Goal: Task Accomplishment & Management: Complete application form

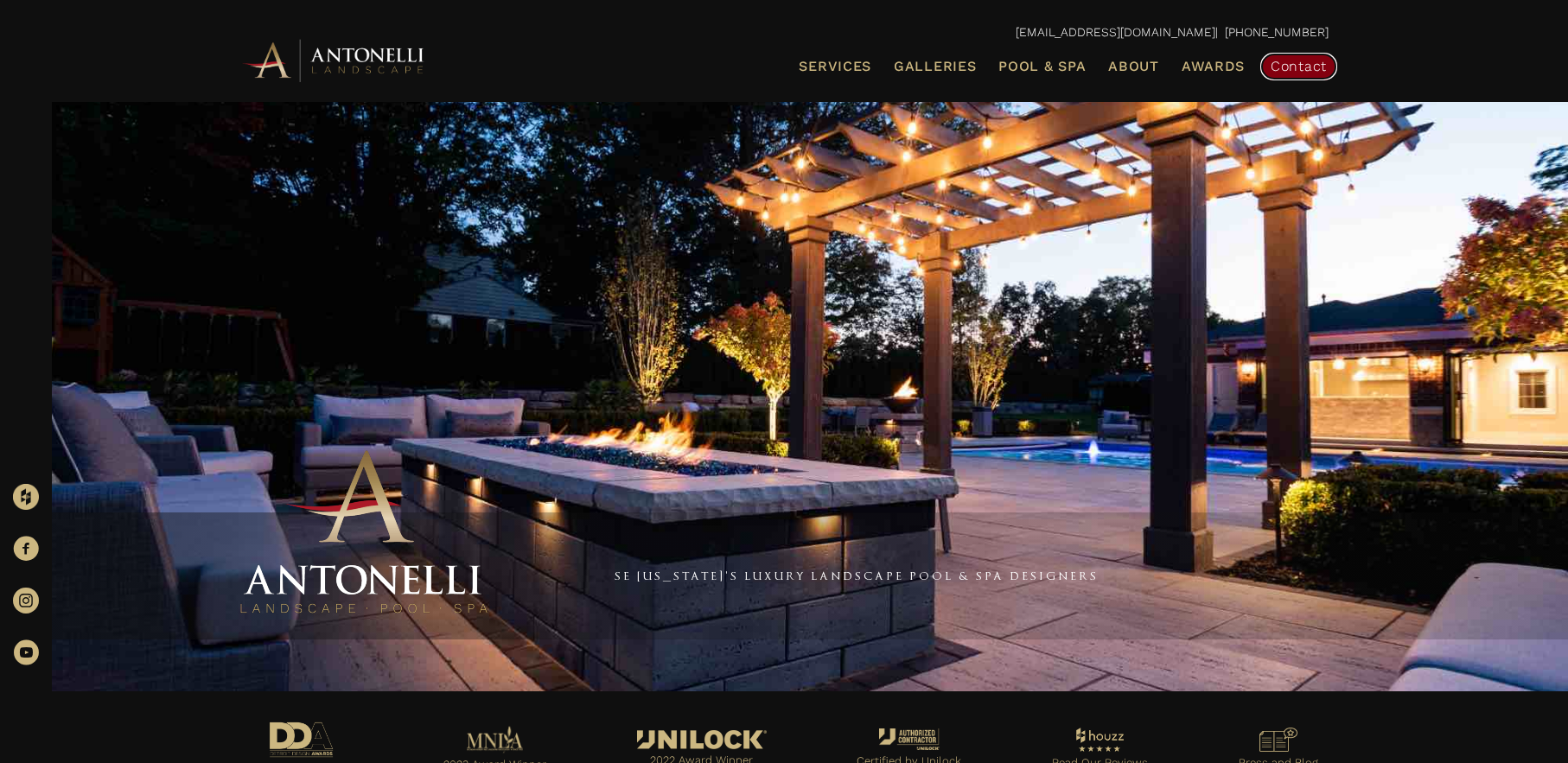
click at [1283, 65] on span "Contact" at bounding box center [1300, 65] width 57 height 17
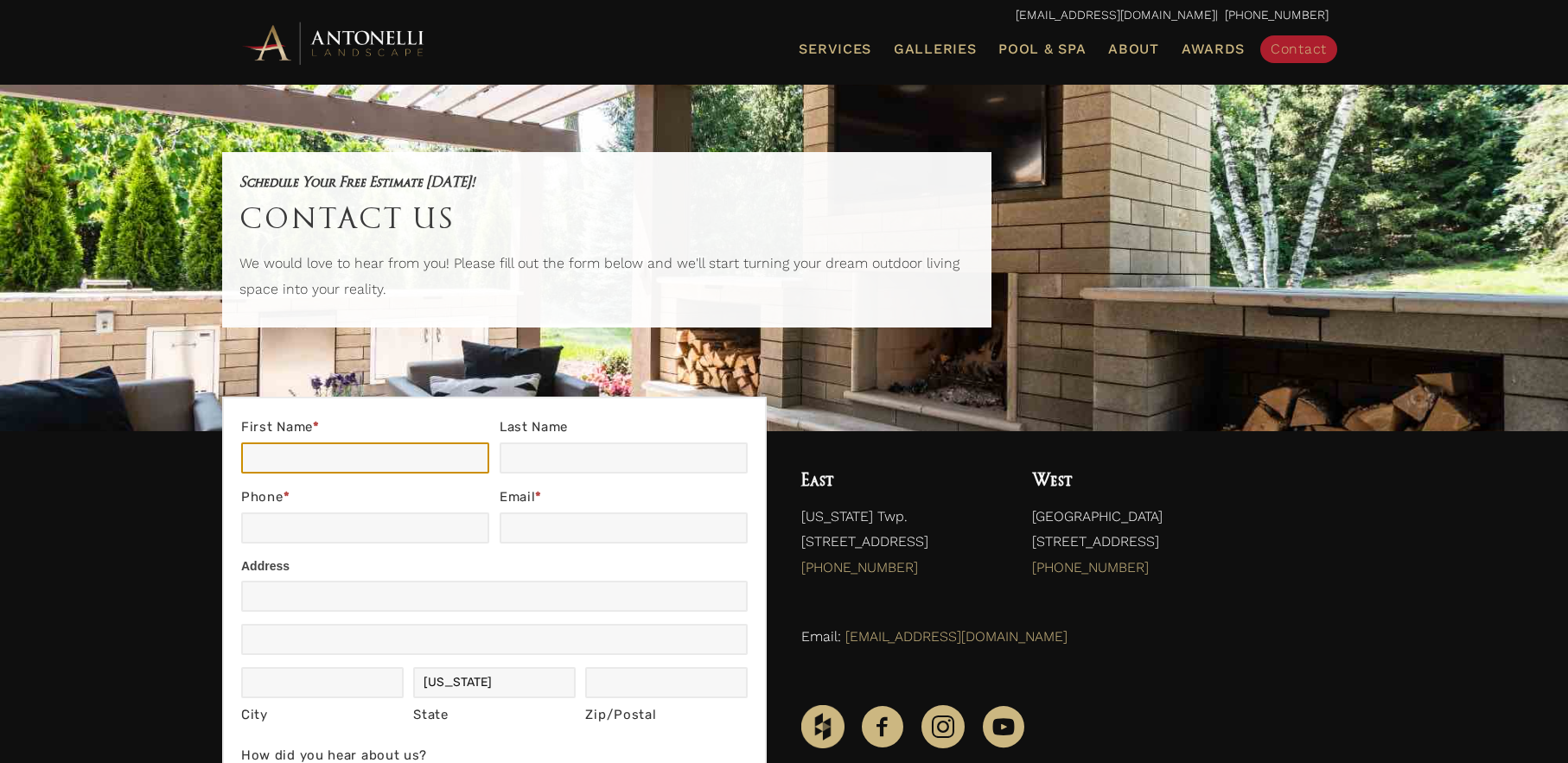
click at [389, 456] on input "First Name *" at bounding box center [365, 458] width 248 height 31
type input "[PERSON_NAME]"
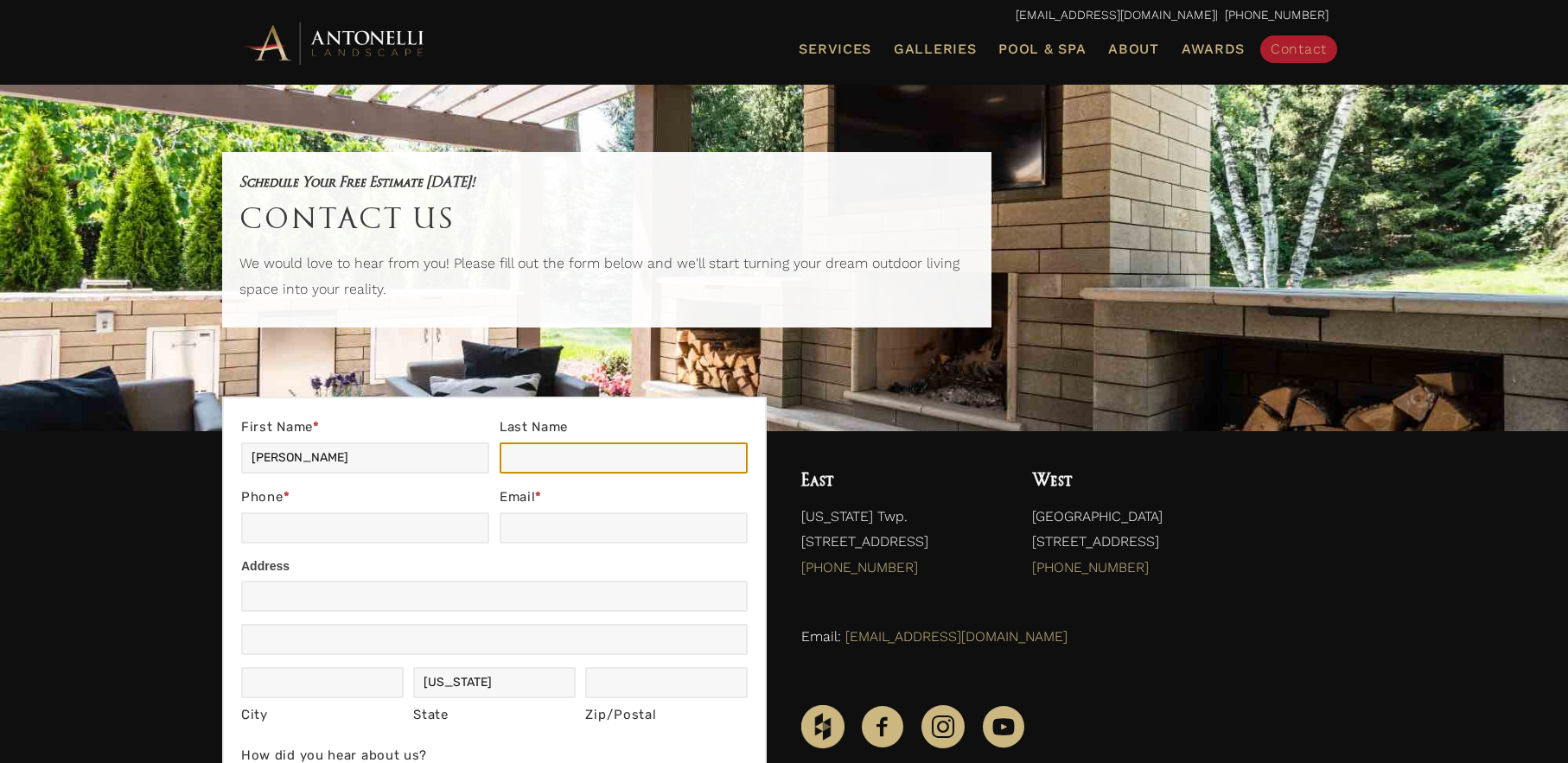
click at [533, 466] on input "Last Name" at bounding box center [624, 458] width 248 height 31
type input "test"
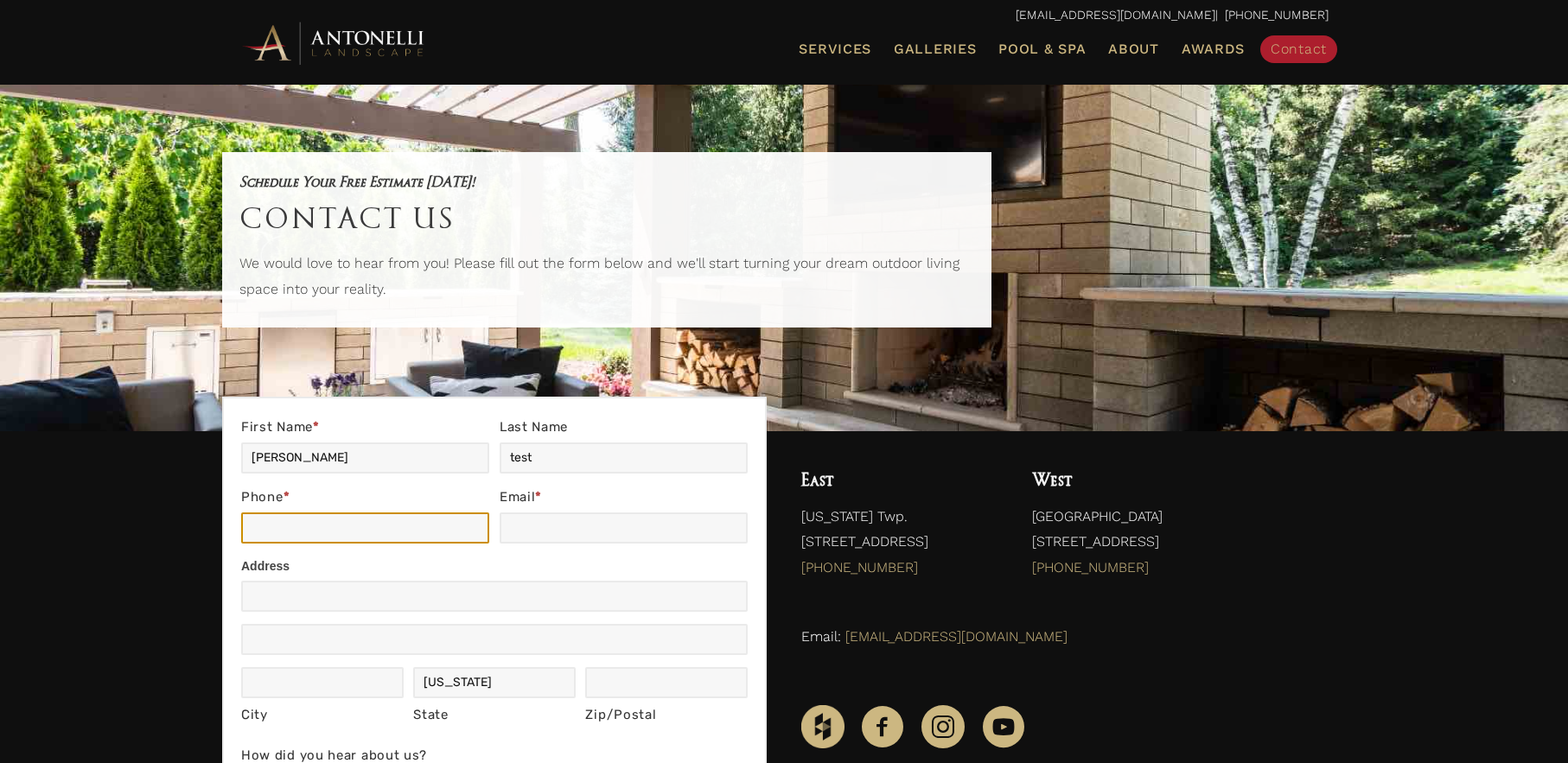
click at [379, 528] on input "Phone *" at bounding box center [365, 528] width 248 height 31
type input "6169656743"
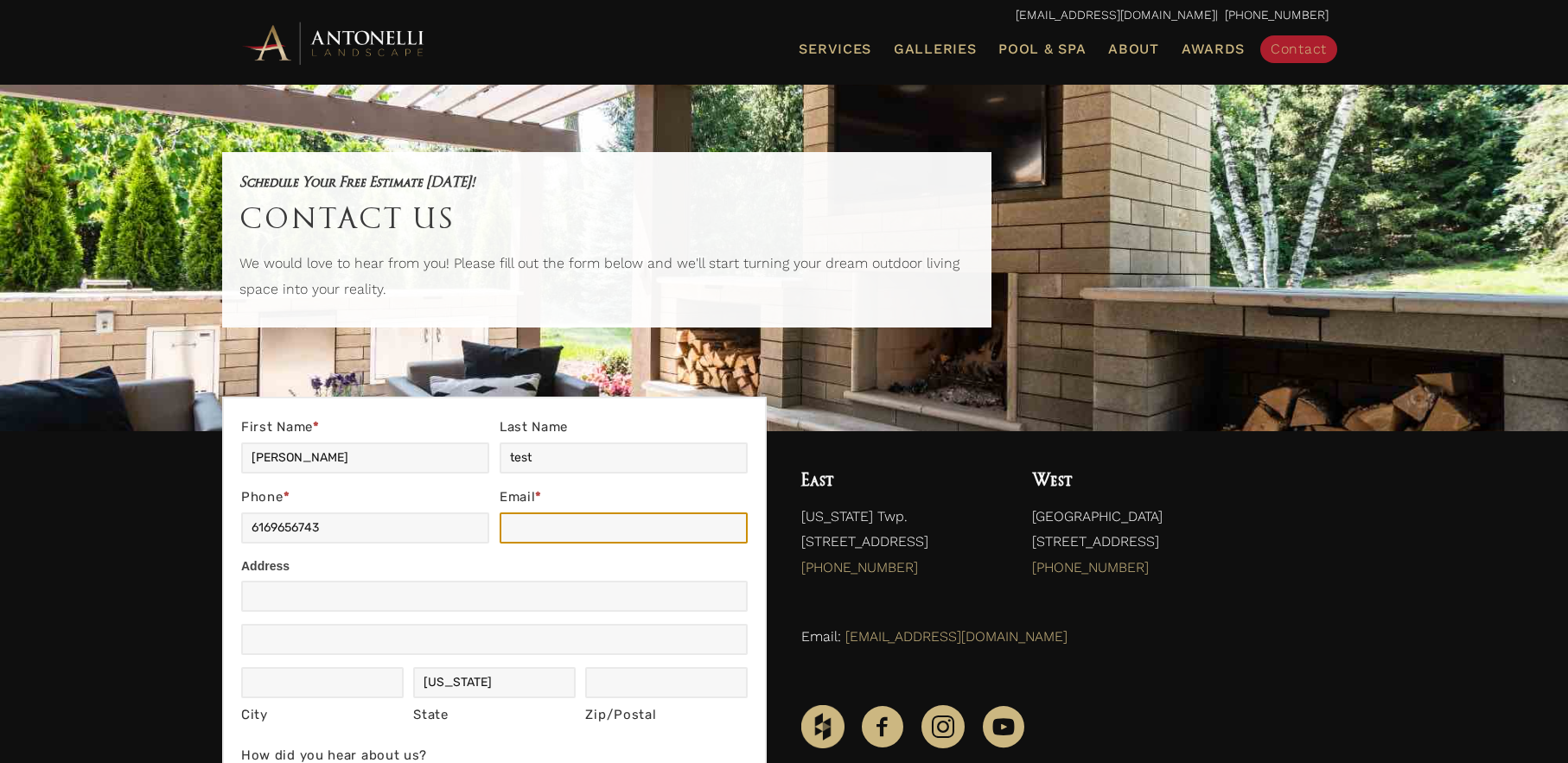
click at [546, 532] on input "Email *" at bounding box center [624, 528] width 248 height 31
type input "[EMAIL_ADDRESS][DOMAIN_NAME]"
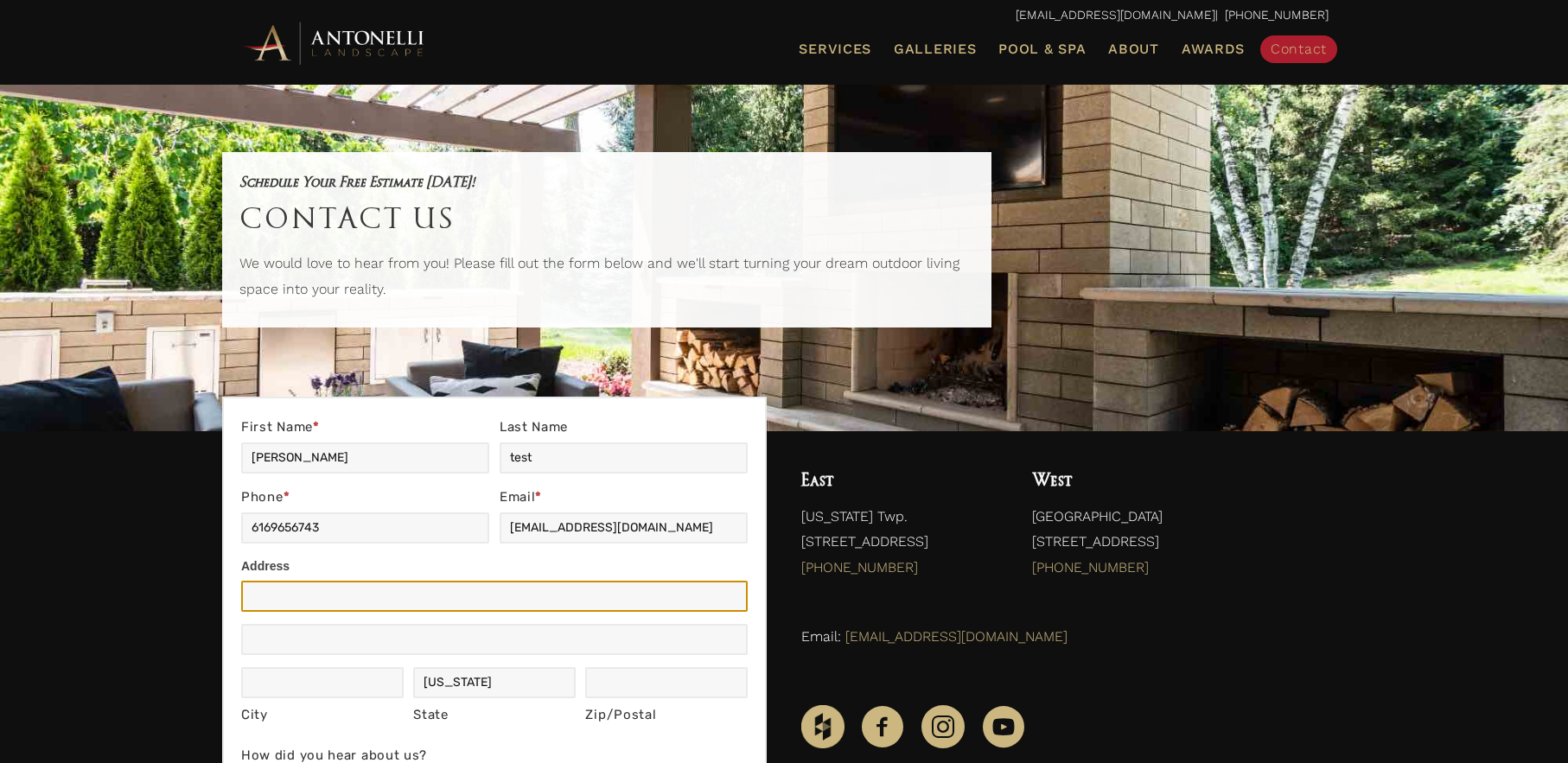
click at [348, 606] on input "Address" at bounding box center [494, 596] width 507 height 31
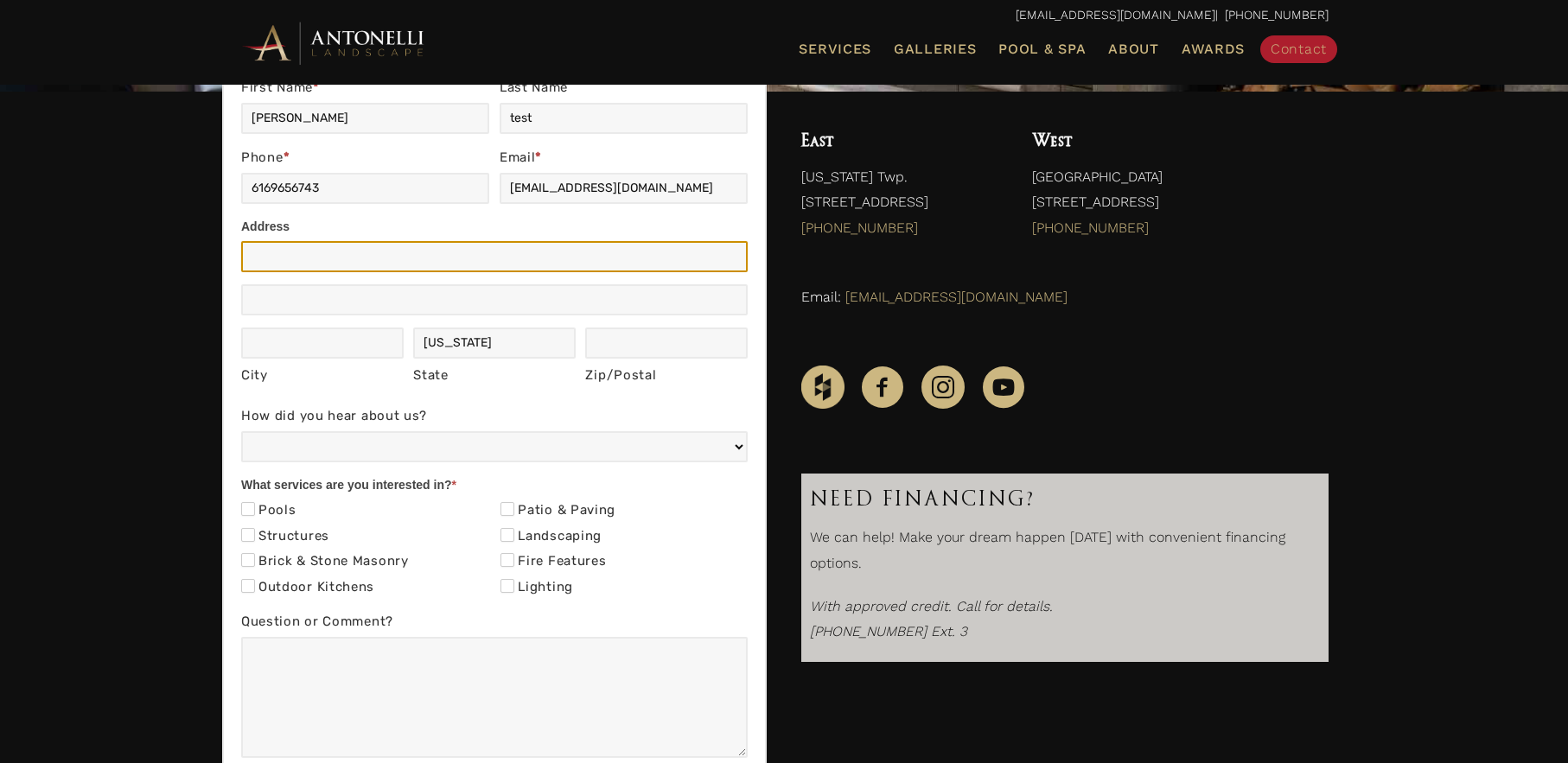
scroll to position [374, 0]
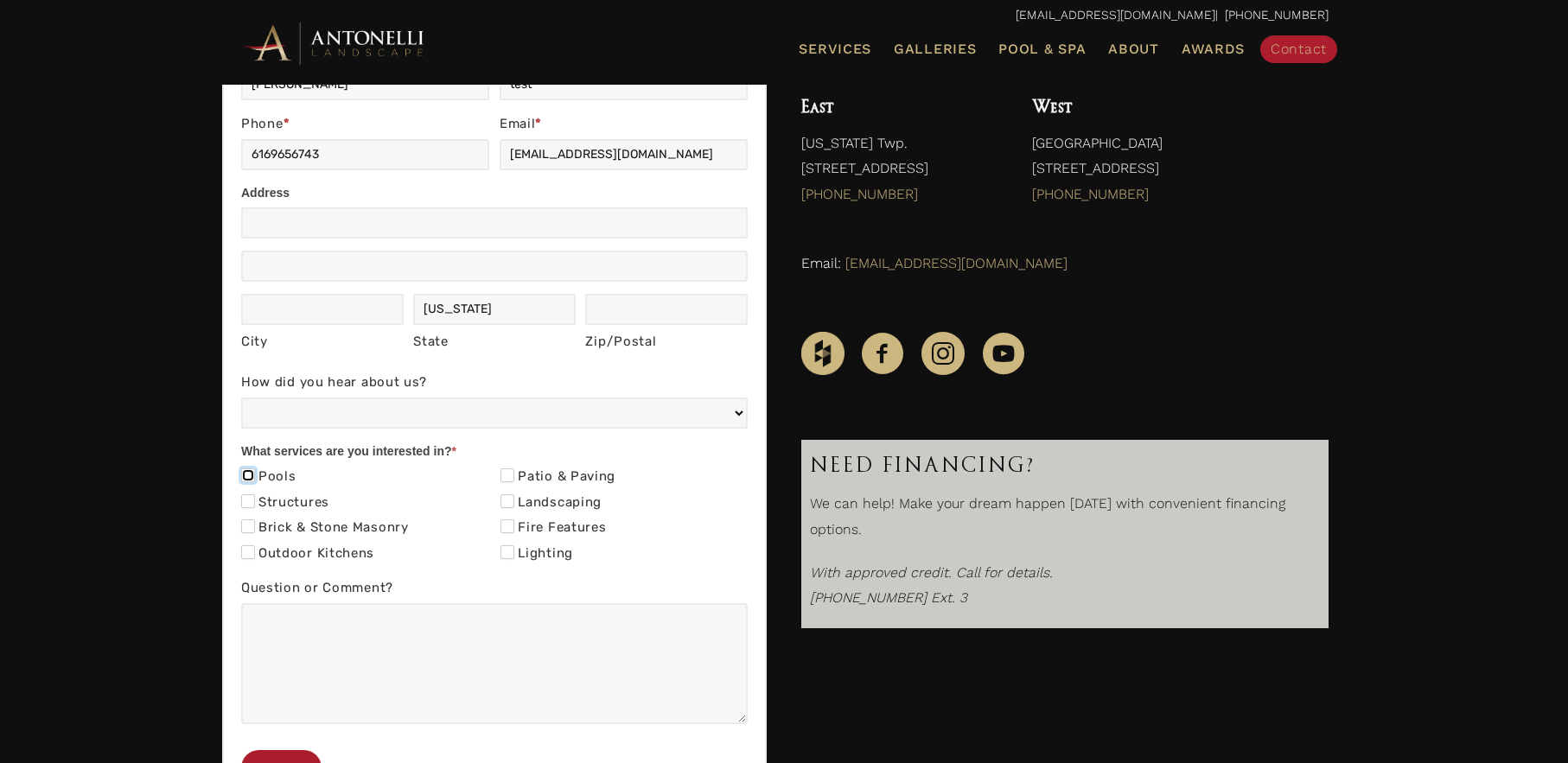
click at [247, 475] on input "Pools" at bounding box center [248, 475] width 14 height 14
checkbox input "true"
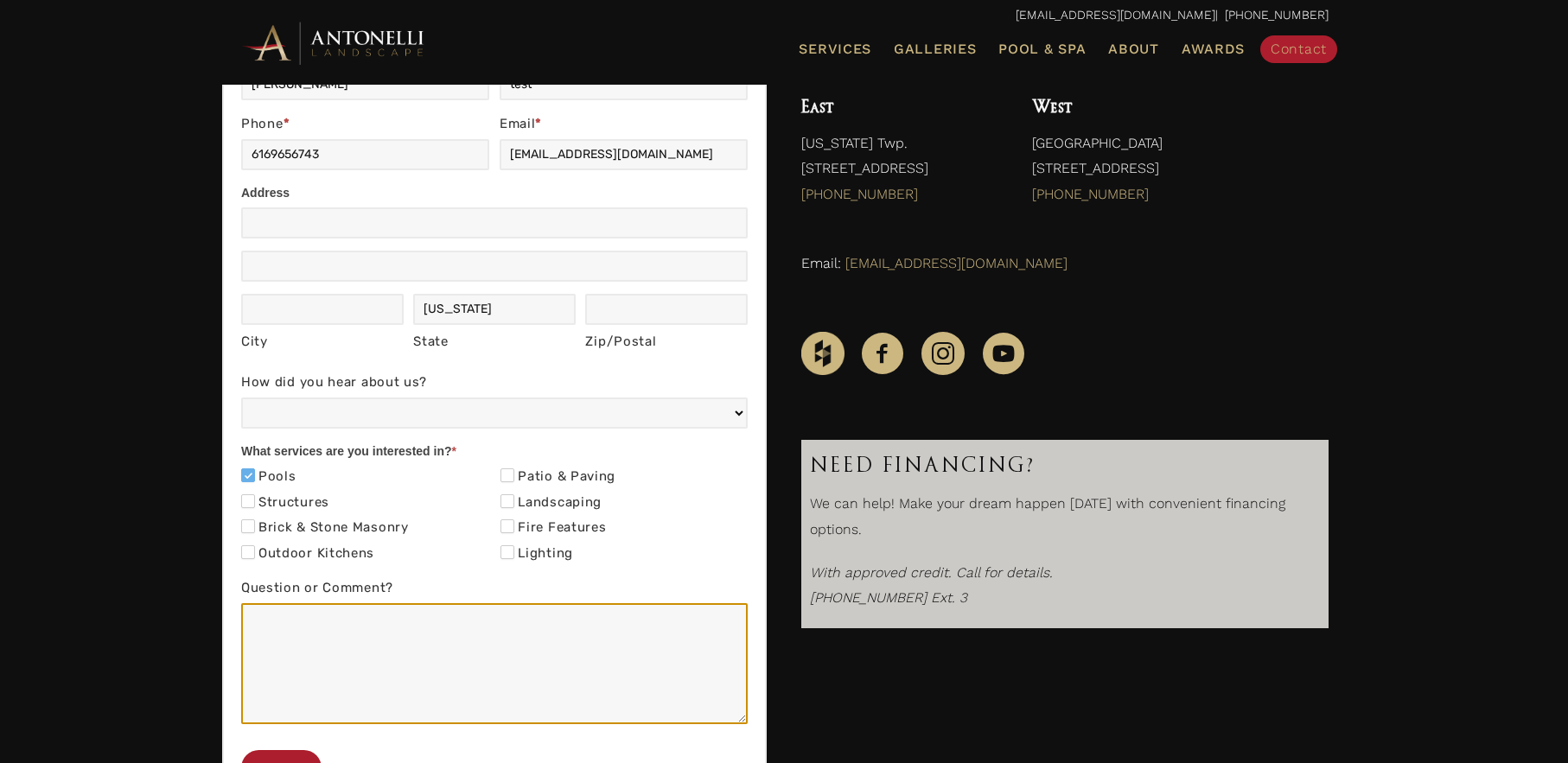
click at [329, 657] on textarea "Question or Comment?" at bounding box center [494, 663] width 507 height 121
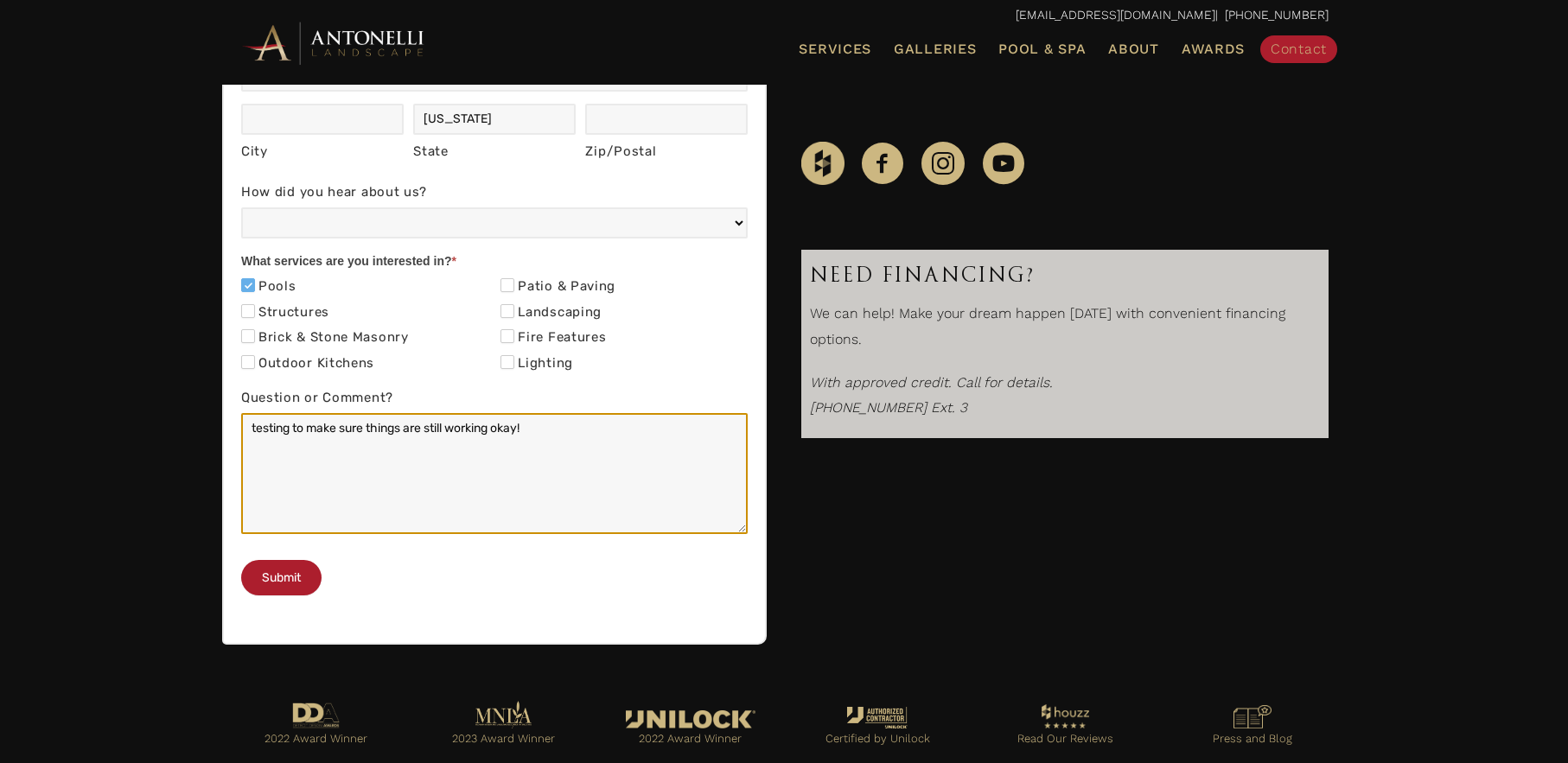
scroll to position [681, 0]
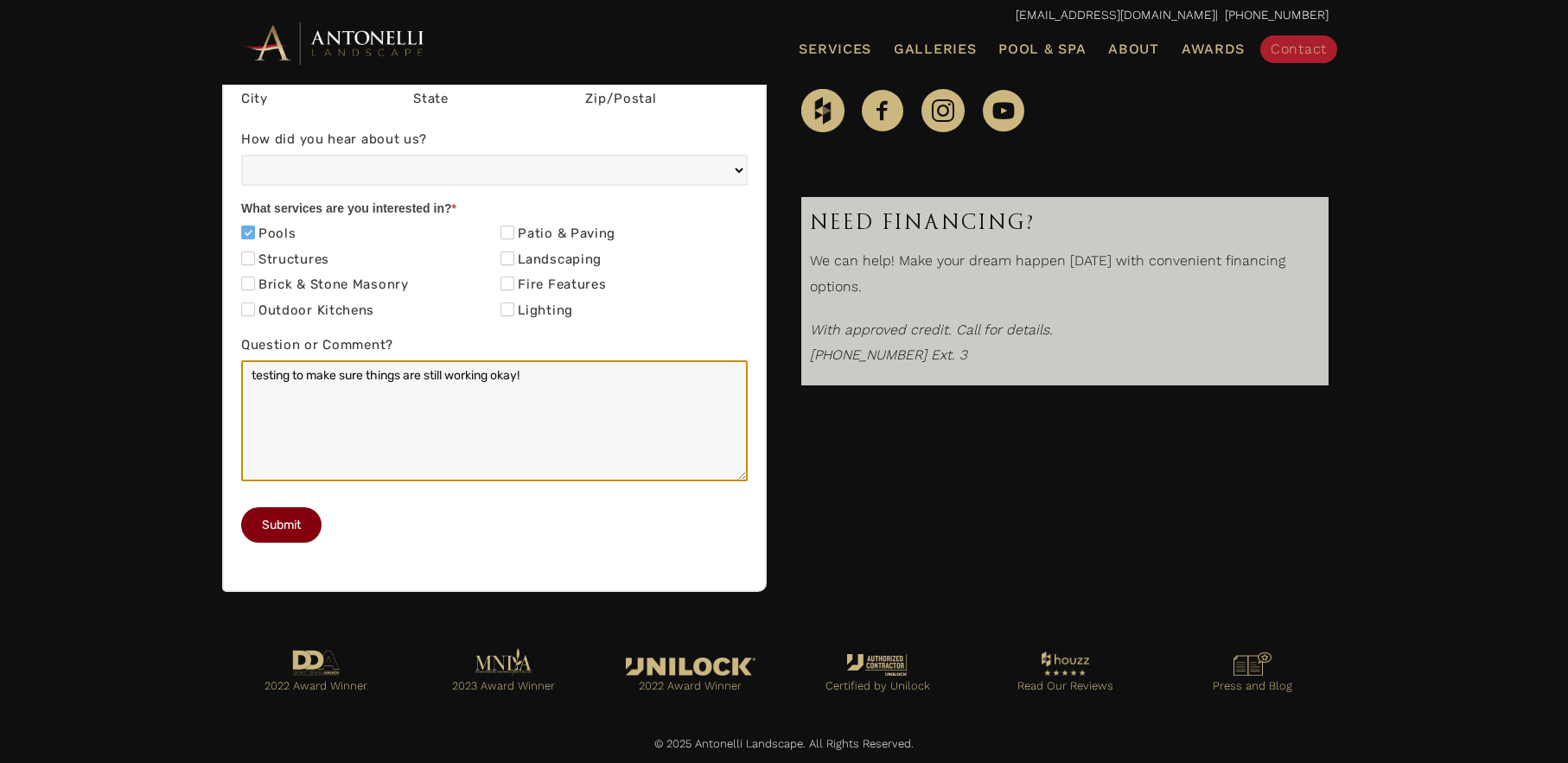
type textarea "testing to make sure things are still working okay!"
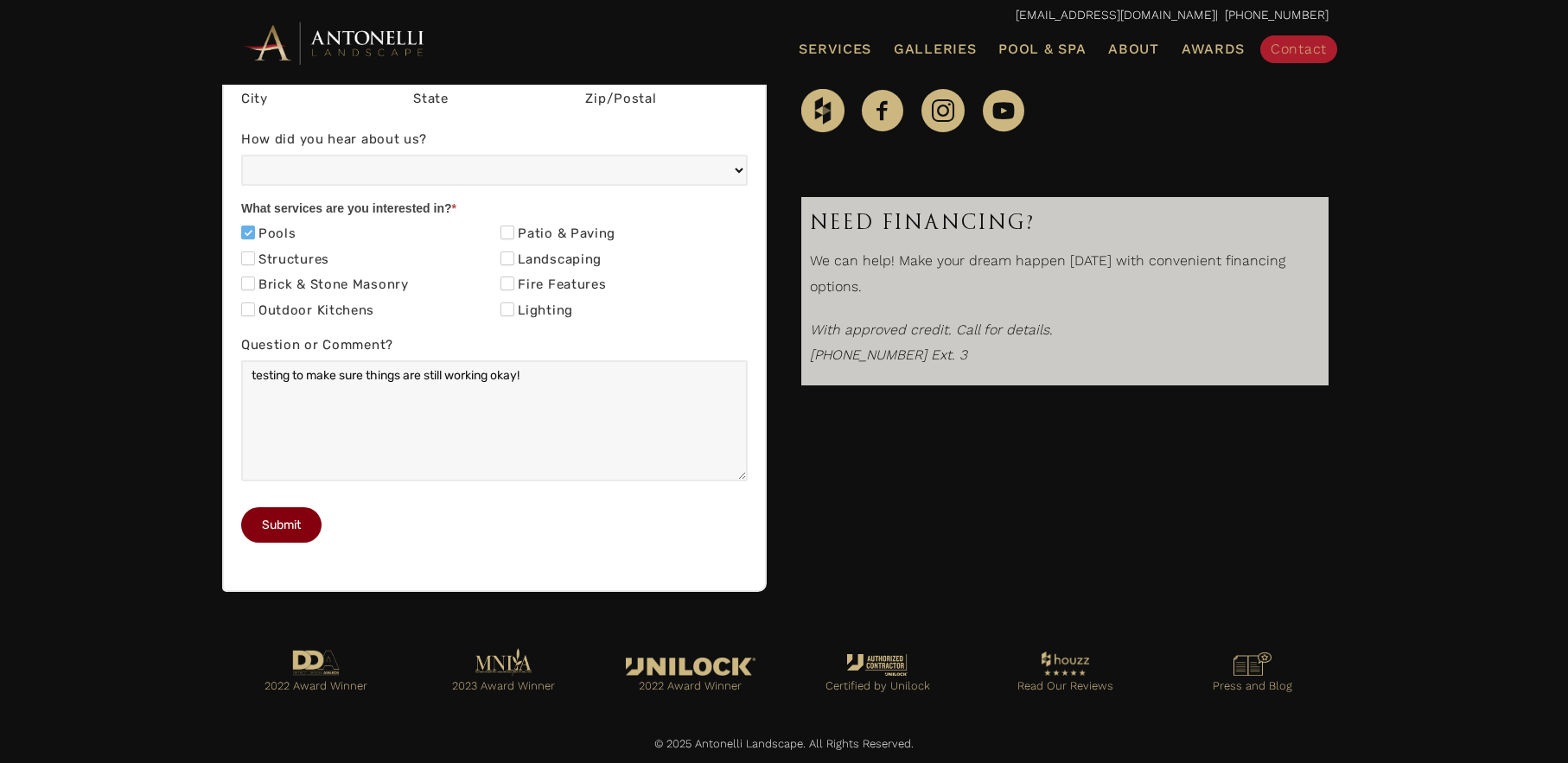
click at [267, 532] on button "Submit" at bounding box center [281, 525] width 80 height 35
